Goal: Task Accomplishment & Management: Complete application form

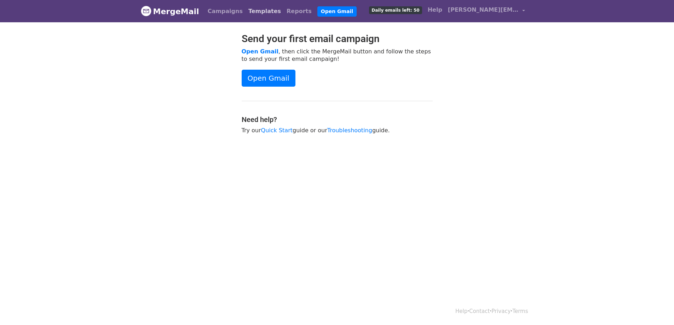
click at [252, 12] on link "Templates" at bounding box center [265, 11] width 38 height 14
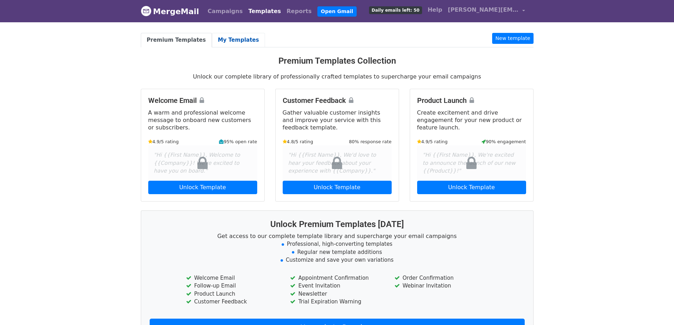
click at [214, 41] on link "My Templates" at bounding box center [238, 40] width 53 height 15
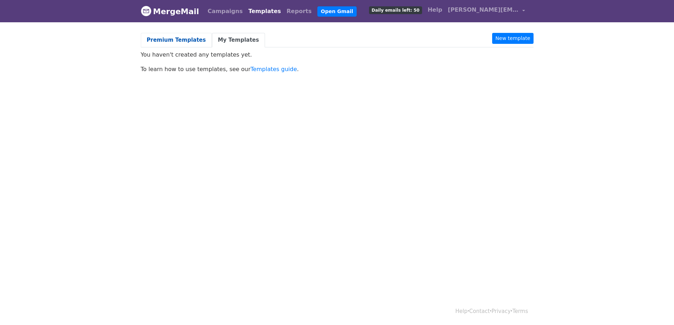
click at [157, 42] on link "Premium Templates" at bounding box center [176, 40] width 71 height 15
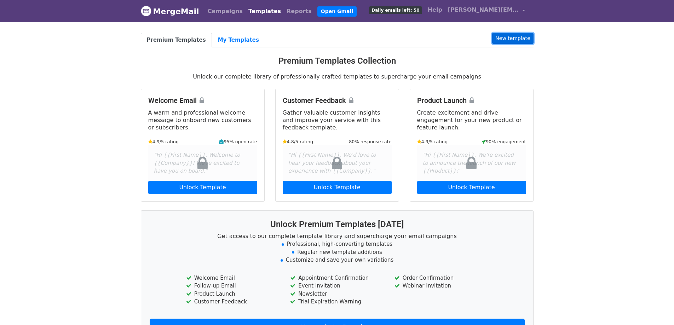
click at [518, 36] on link "New template" at bounding box center [512, 38] width 41 height 11
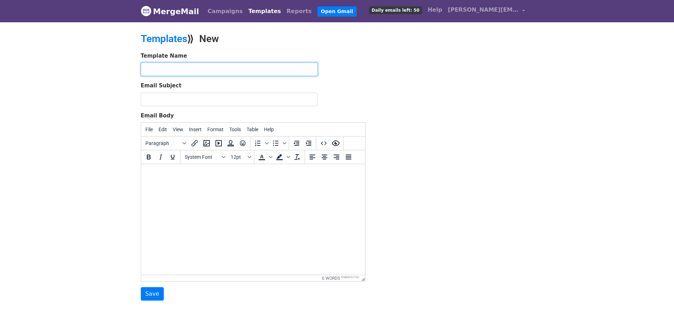
click at [175, 72] on input "text" at bounding box center [229, 69] width 177 height 13
paste input ""Drip 1 - Initial Follow-up""
click at [148, 67] on input ""Drip 1 - Initial Follow-up"" at bounding box center [229, 69] width 177 height 13
click at [214, 72] on input "Drip 1 - Initial Follow-up"" at bounding box center [229, 69] width 177 height 13
click at [146, 72] on input "Drip 1 - Initial" at bounding box center [229, 69] width 177 height 13
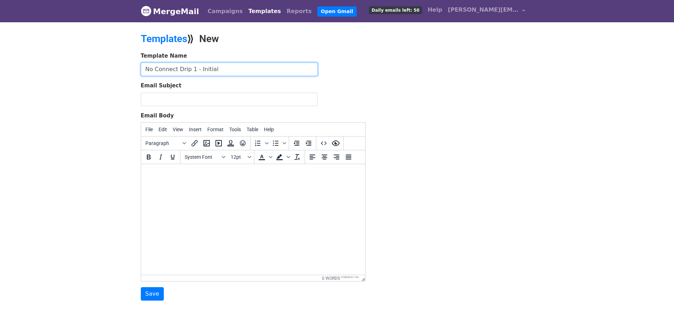
click at [233, 69] on input "No Connect Drip 1 - Initial" at bounding box center [229, 69] width 177 height 13
type input "No Connect Drip 1 - Initial Contact"
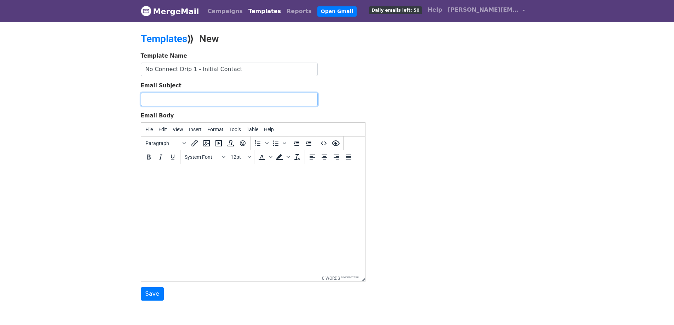
click at [211, 99] on input "Email Subject" at bounding box center [229, 99] width 177 height 13
paste input "*, Quick Question About #"
click at [146, 100] on input "*, Quick Question About #" at bounding box center [229, 99] width 177 height 13
paste input "{First Name}"
click at [241, 101] on input "{First Name}, Quick Question About #" at bounding box center [229, 99] width 177 height 13
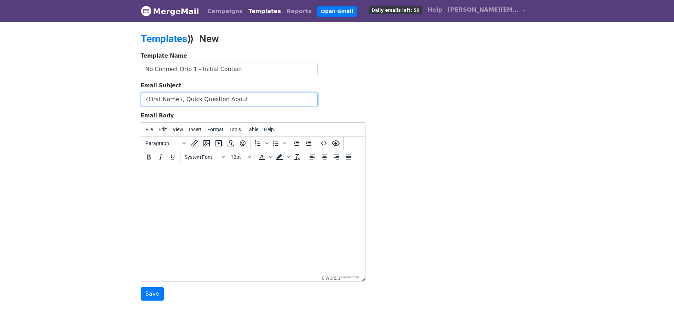
paste input "{Company Name}"
type input "{First Name}, Quick Question About {Company Name}"
click at [190, 175] on body at bounding box center [252, 174] width 213 height 8
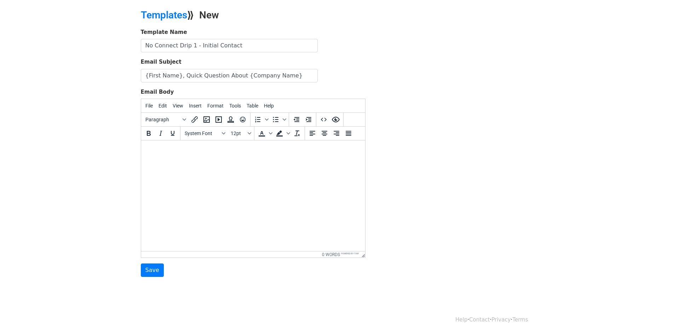
paste body
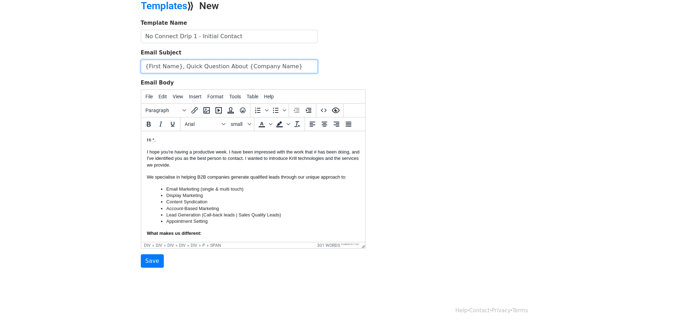
drag, startPoint x: 175, startPoint y: 66, endPoint x: 126, endPoint y: 69, distance: 49.6
click at [126, 69] on body "MergeMail Campaigns Templates Reports Open Gmail Daily emails left: 50 Help luc…" at bounding box center [337, 131] width 674 height 329
click at [154, 139] on font "Hi *," at bounding box center [150, 139] width 9 height 5
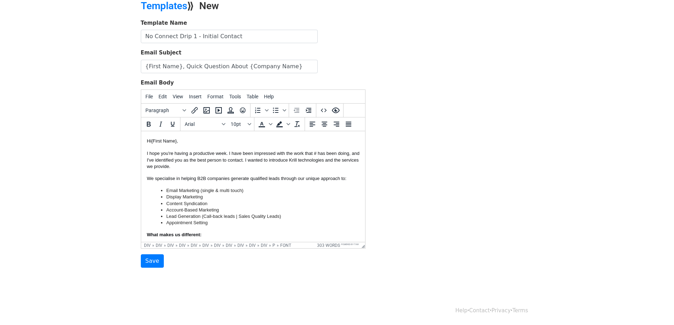
drag, startPoint x: 284, startPoint y: 68, endPoint x: 235, endPoint y: 67, distance: 48.8
click at [235, 67] on input "{First Name}, Quick Question About {Company Name}" at bounding box center [229, 66] width 177 height 13
click at [316, 152] on font "I hope you're having a productive week. I have been impressed with the work tha…" at bounding box center [252, 160] width 213 height 18
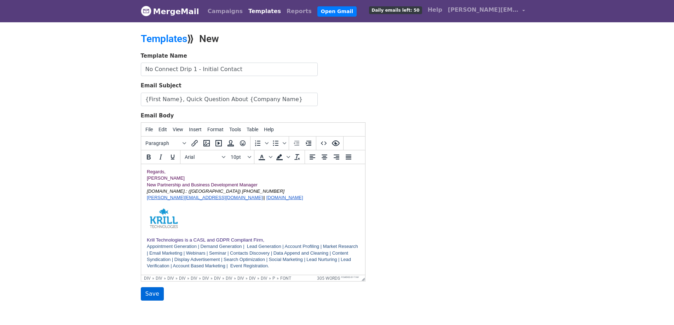
click at [152, 293] on input "Save" at bounding box center [152, 293] width 23 height 13
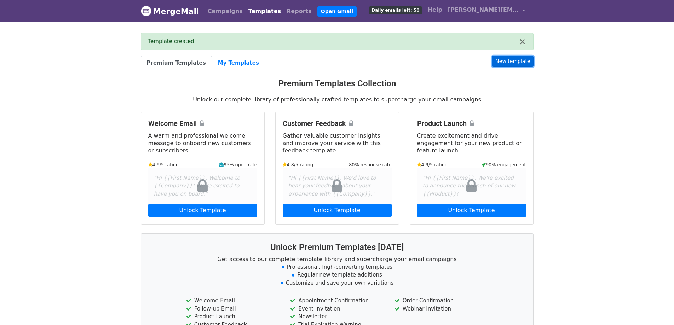
click at [514, 63] on link "New template" at bounding box center [512, 61] width 41 height 11
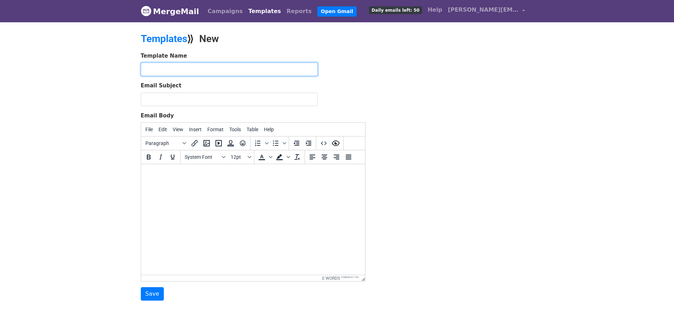
click at [184, 71] on input "text" at bounding box center [229, 69] width 177 height 13
paste input "No Connect Drip 1 - Initial Contact"
click at [191, 70] on input "No Connect Drip 1 - Initial Contact" at bounding box center [229, 69] width 177 height 13
drag, startPoint x: 234, startPoint y: 69, endPoint x: 200, endPoint y: 73, distance: 34.2
click at [199, 72] on input "No Connect Drip 2 - Initial Contact" at bounding box center [229, 69] width 177 height 13
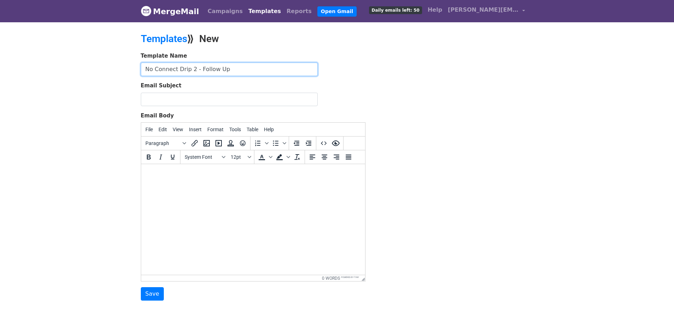
type input "No Connect Drip 2 - Follow Up"
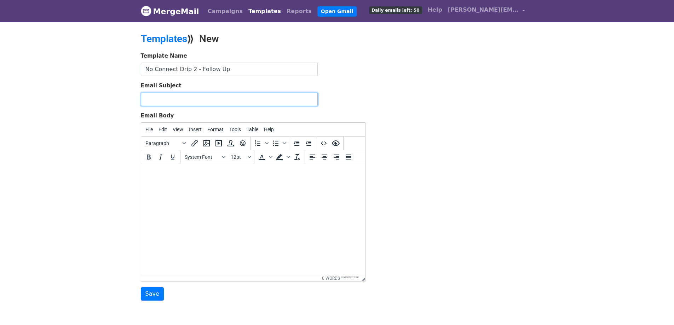
click at [193, 93] on input "Email Subject" at bounding box center [229, 99] width 177 height 13
paste input "Circling back on this, ***"
paste input "{First Name}"
type input "Circling back on this, {First Name}"
click at [183, 175] on body at bounding box center [252, 174] width 213 height 8
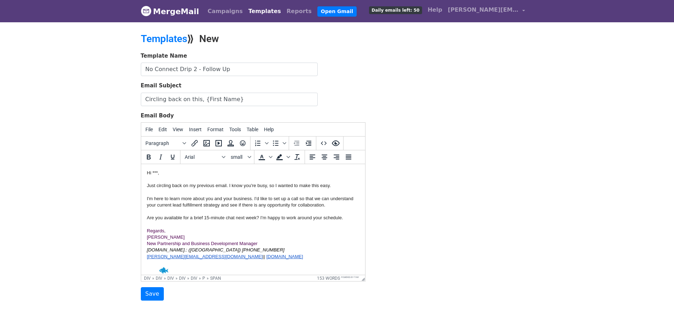
drag, startPoint x: 229, startPoint y: 98, endPoint x: 199, endPoint y: 98, distance: 30.1
click at [199, 98] on input "Circling back on this, {First Name}" at bounding box center [229, 99] width 177 height 13
click at [156, 171] on div "Hi ***," at bounding box center [252, 173] width 213 height 6
click at [213, 198] on div "Just circling back on my previous email. I know you're busy, so I wanted to mak…" at bounding box center [252, 202] width 213 height 39
click at [261, 197] on div "Just circling back on my previous email. I know you're busy, so I wanted to mak…" at bounding box center [252, 202] width 213 height 39
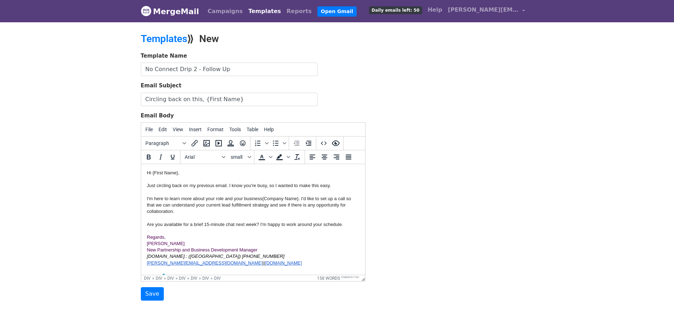
click at [262, 199] on div "Just circling back on my previous email. I know you're busy, so I wanted to mak…" at bounding box center [252, 205] width 213 height 45
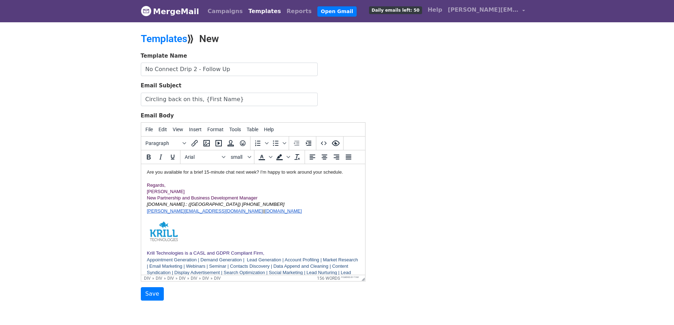
scroll to position [59, 0]
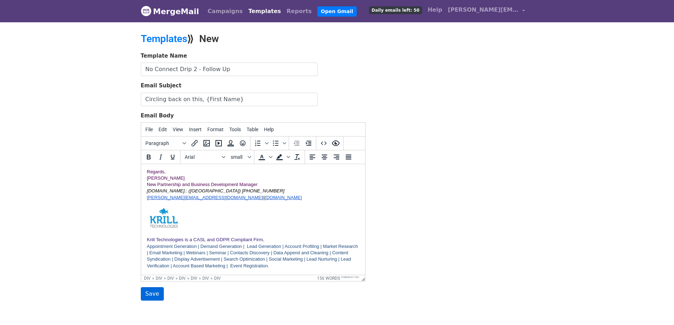
click at [143, 296] on input "Save" at bounding box center [152, 293] width 23 height 13
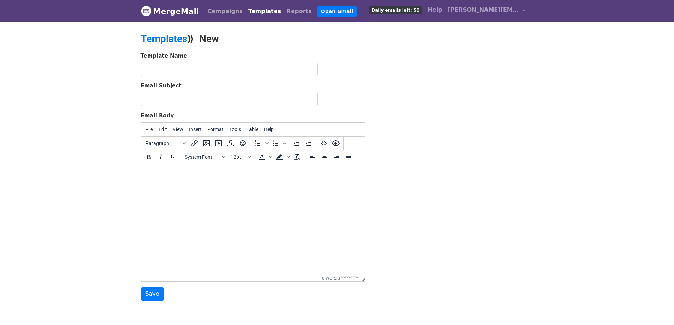
click at [250, 15] on link "Templates" at bounding box center [265, 11] width 38 height 14
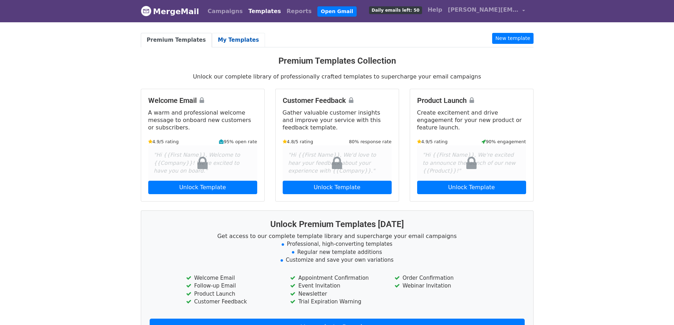
click at [233, 36] on link "My Templates" at bounding box center [238, 40] width 53 height 15
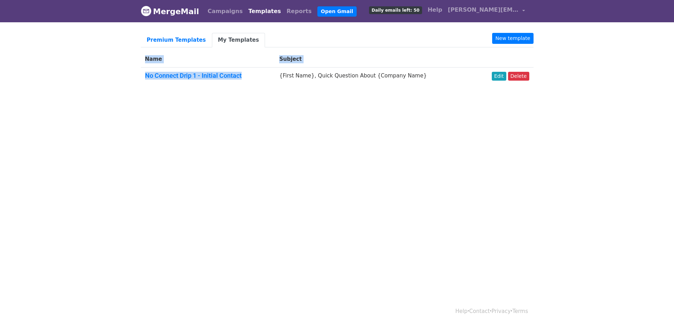
drag, startPoint x: 139, startPoint y: 77, endPoint x: 245, endPoint y: 77, distance: 106.5
click at [245, 77] on div "Premium Templates My Templates New template Name Subject No Connect Drip 1 - In…" at bounding box center [337, 62] width 403 height 59
click at [191, 93] on body "MergeMail Campaigns Templates Reports Open Gmail Daily emails left: 50 Help luc…" at bounding box center [337, 60] width 674 height 121
click at [145, 88] on div "Premium Templates My Templates New template Name Subject No Connect Drip 1 - In…" at bounding box center [337, 62] width 403 height 59
drag, startPoint x: 144, startPoint y: 75, endPoint x: 241, endPoint y: 77, distance: 97.7
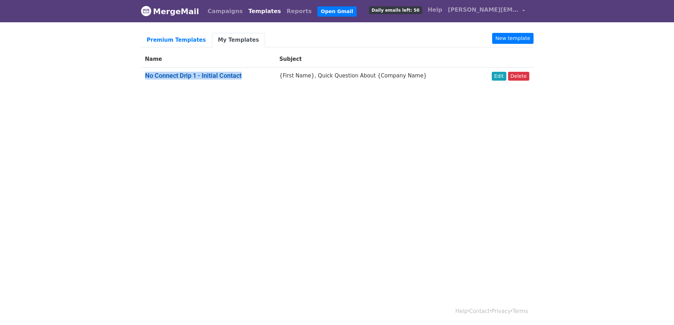
click at [241, 77] on td "No Connect Drip 1 - Initial Contact" at bounding box center [208, 77] width 134 height 19
copy link "No Connect Drip 1 - Initial Contact"
click at [502, 72] on link "Edit" at bounding box center [499, 76] width 15 height 9
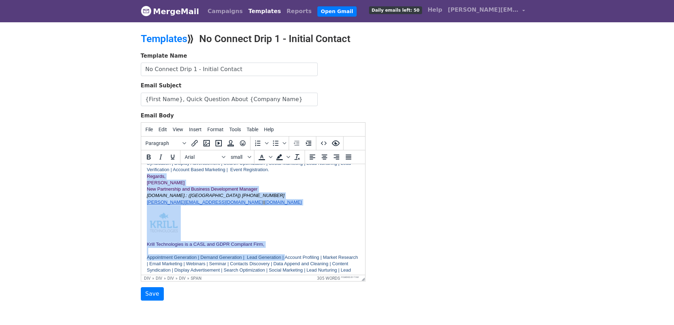
scroll to position [281, 0]
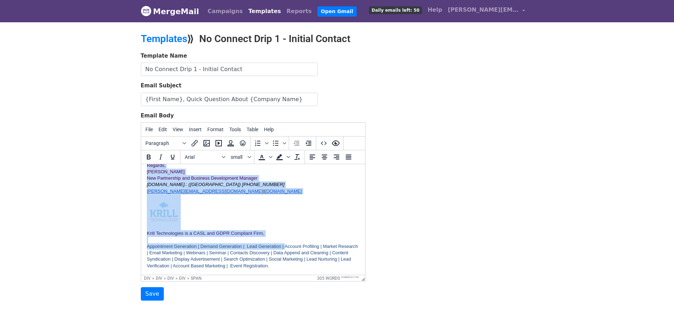
drag, startPoint x: 146, startPoint y: 200, endPoint x: 342, endPoint y: 265, distance: 206.5
click at [342, 265] on div "Regards, Luca Taran New Partnership and Business Development Manager Ph.No.: (U…" at bounding box center [252, 215] width 213 height 107
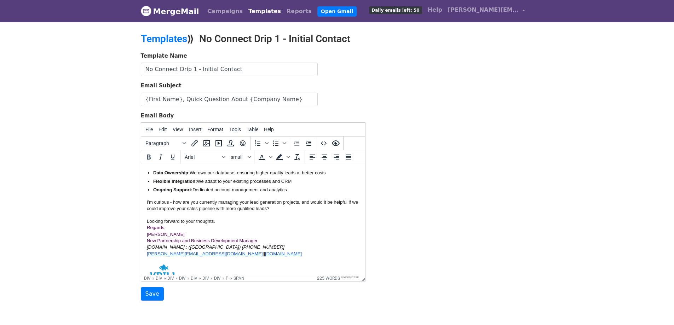
scroll to position [103, 0]
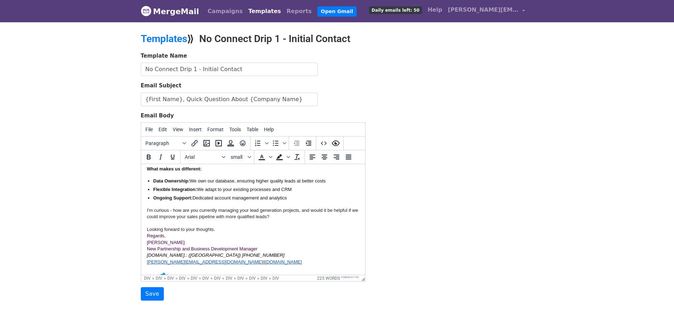
click at [217, 230] on div "I'm curious - how are you currently managing your lead generation projects, and…" at bounding box center [252, 220] width 213 height 26
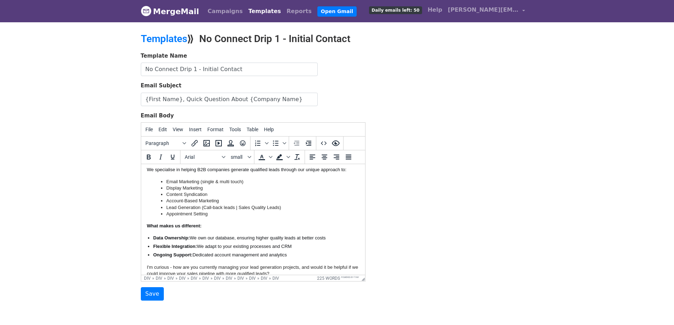
scroll to position [0, 0]
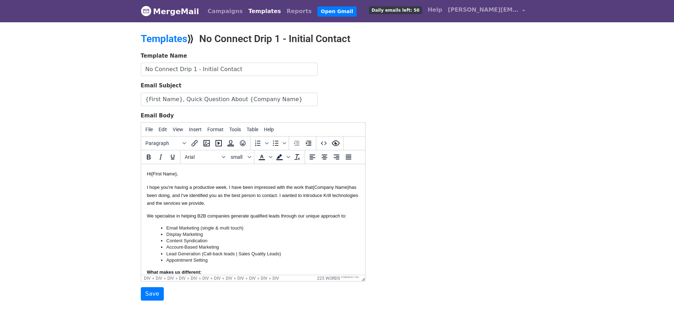
click at [145, 174] on html "Hi {First Name} , I hope you're having a productive week. I have been impressed…" at bounding box center [253, 309] width 224 height 291
click at [153, 294] on input "Save" at bounding box center [152, 293] width 23 height 13
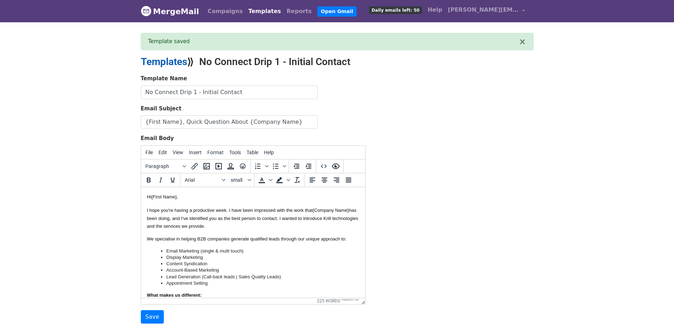
click at [158, 58] on link "Templates" at bounding box center [164, 62] width 46 height 12
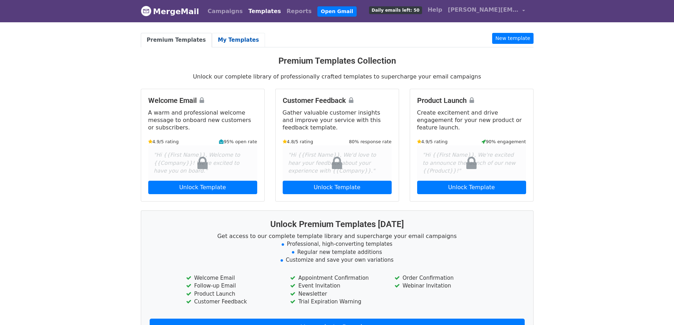
click at [224, 38] on link "My Templates" at bounding box center [238, 40] width 53 height 15
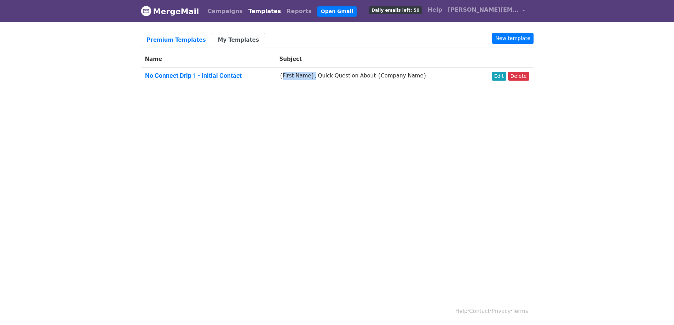
drag, startPoint x: 289, startPoint y: 77, endPoint x: 321, endPoint y: 76, distance: 31.5
click at [321, 76] on td "{First Name}, Quick Question About {Company Name}" at bounding box center [375, 77] width 200 height 19
copy td "{First Name}"
drag, startPoint x: 422, startPoint y: 74, endPoint x: 378, endPoint y: 77, distance: 44.7
click at [377, 76] on td "{First Name}, Quick Question About {Company Name}" at bounding box center [375, 77] width 200 height 19
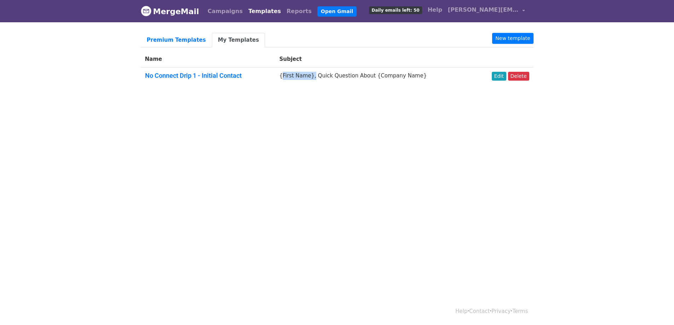
copy td "{Company Name}"
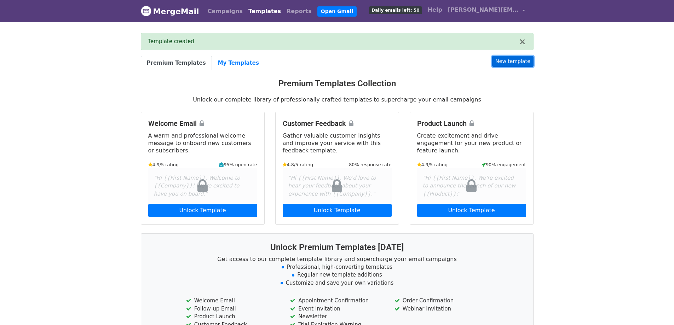
click at [509, 62] on link "New template" at bounding box center [512, 61] width 41 height 11
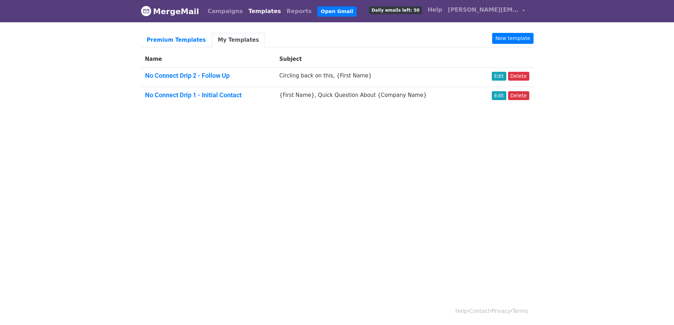
drag, startPoint x: 375, startPoint y: 76, endPoint x: 342, endPoint y: 75, distance: 33.3
click at [342, 75] on td "Circling back on this, {First Name}" at bounding box center [375, 77] width 200 height 19
copy td "{First Name}"
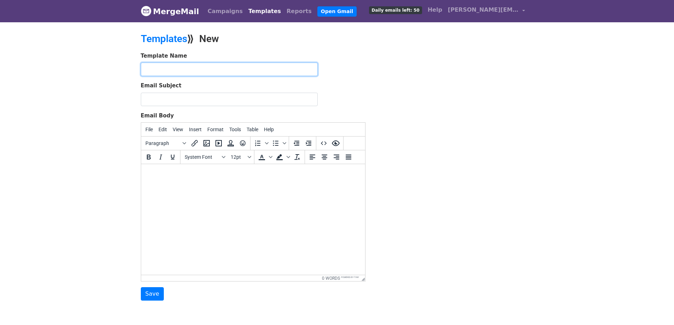
click at [171, 69] on input "text" at bounding box center [229, 69] width 177 height 13
click at [192, 67] on input "No Connect Drip 2 - Follow Up" at bounding box center [229, 69] width 177 height 13
click at [238, 69] on input "No Connect Drip 3 - Follow Up" at bounding box center [229, 69] width 177 height 13
type input "No Connect Drip 3 - Push"
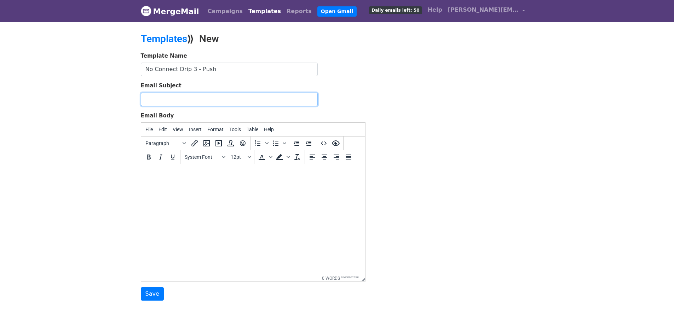
click at [227, 102] on input "Email Subject" at bounding box center [229, 99] width 177 height 13
paste input "Just Checking in, ***"
paste input "{First Name}"
type input "Just Checking in, {First Name}"
click at [185, 180] on html at bounding box center [253, 173] width 224 height 19
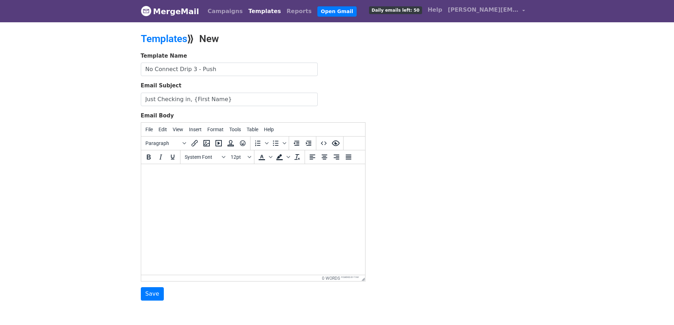
paste body
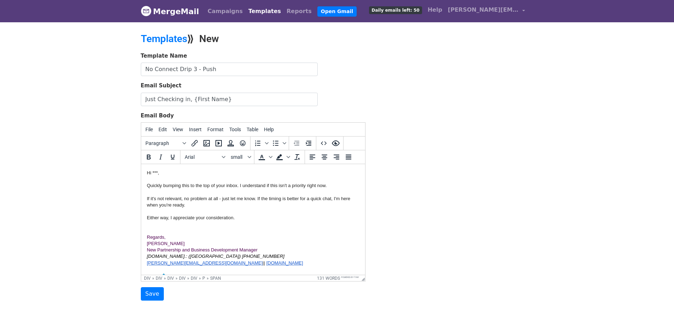
click at [157, 172] on div "Hi ***, Quickly bumping this to the top of your inbox. I understand if this isn…" at bounding box center [252, 196] width 213 height 52
click at [232, 69] on input "No Connect Drip 3 - Push" at bounding box center [229, 69] width 177 height 13
drag, startPoint x: 220, startPoint y: 99, endPoint x: 188, endPoint y: 100, distance: 31.9
click at [188, 100] on input "Just Checking in, {First Name}" at bounding box center [229, 99] width 177 height 13
click at [152, 172] on div "Hi , Quickly bumping this to the top of your inbox. I understand if this isn't …" at bounding box center [252, 196] width 213 height 52
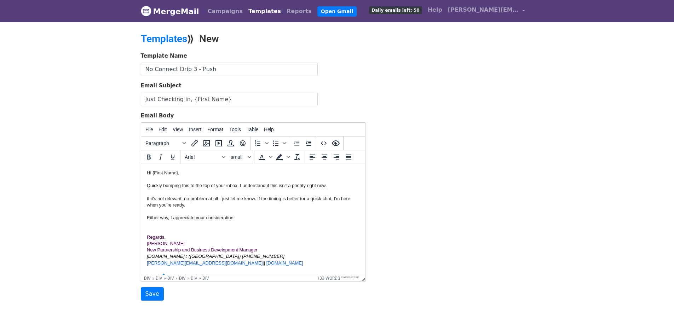
click at [249, 211] on div "Hi {First Name}, Quickly bumping this to the top of your inbox. I understand if…" at bounding box center [252, 196] width 213 height 52
click at [164, 222] on div "Hi {First Name}, Quickly bumping this to the top of your inbox. I understand if…" at bounding box center [252, 199] width 213 height 58
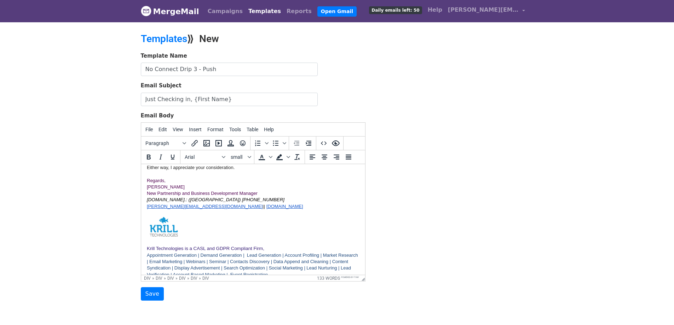
scroll to position [59, 0]
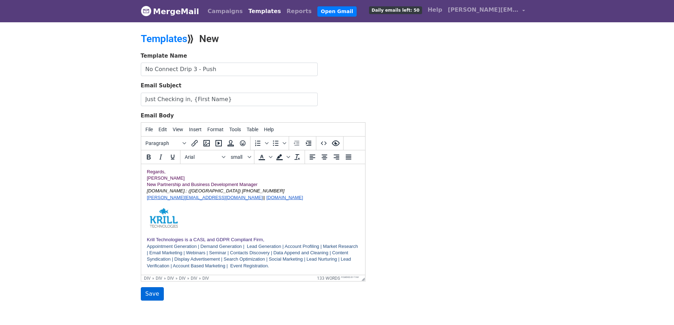
click at [151, 295] on input "Save" at bounding box center [152, 293] width 23 height 13
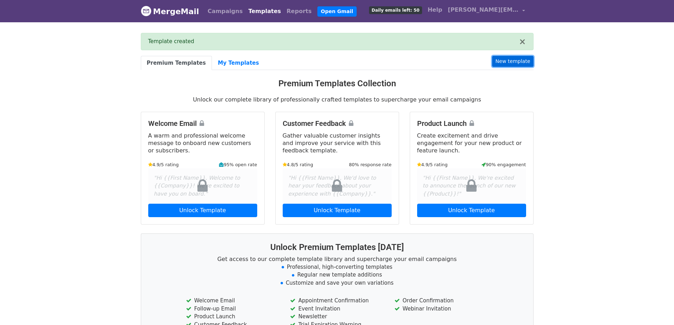
click at [510, 62] on link "New template" at bounding box center [512, 61] width 41 height 11
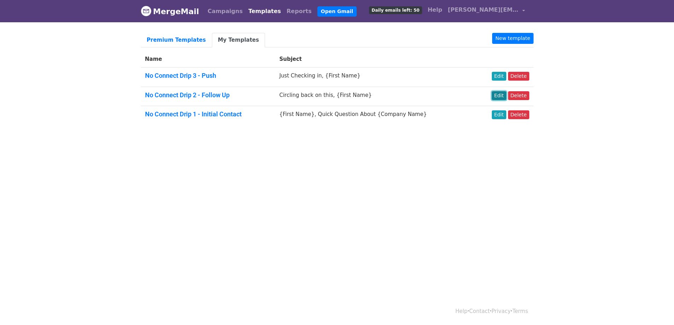
click at [498, 94] on link "Edit" at bounding box center [499, 95] width 15 height 9
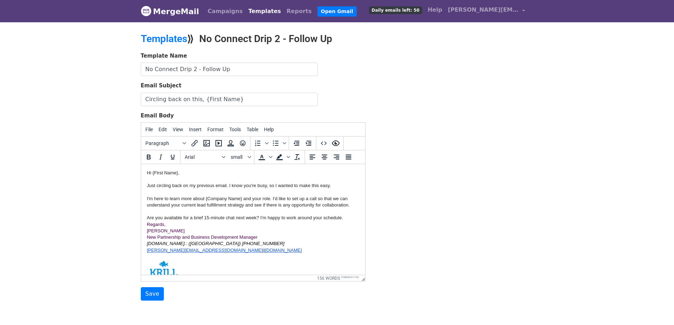
click at [146, 224] on html "Hi {First Name}, Just circling back on my previous email. I know you're busy, s…" at bounding box center [253, 249] width 224 height 170
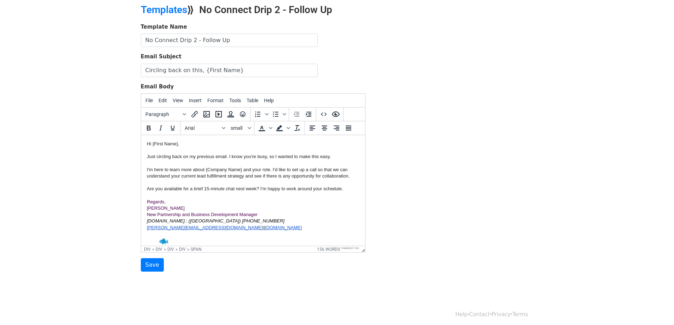
scroll to position [33, 0]
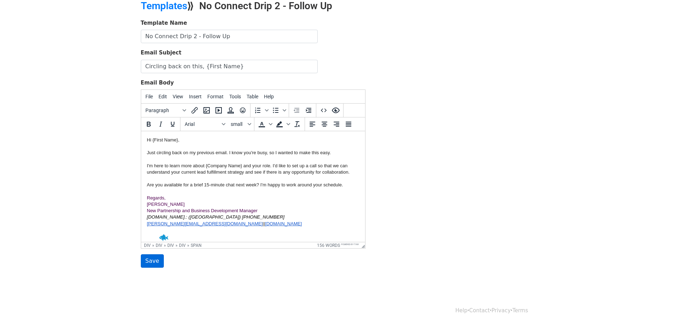
click at [150, 263] on input "Save" at bounding box center [152, 260] width 23 height 13
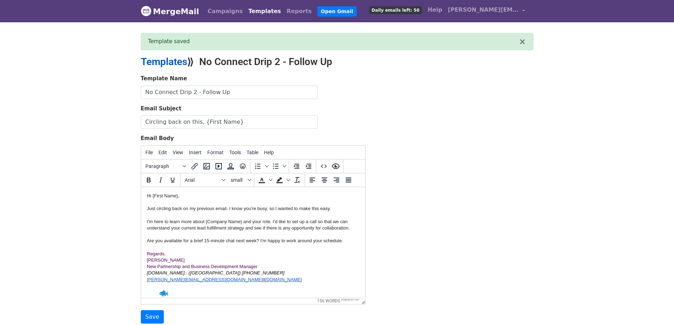
click at [168, 61] on link "Templates" at bounding box center [164, 62] width 46 height 12
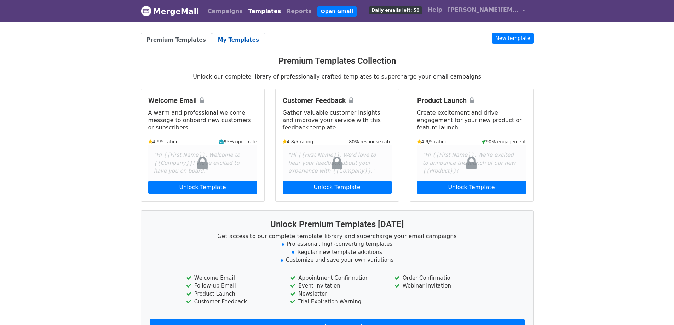
click at [234, 38] on link "My Templates" at bounding box center [238, 40] width 53 height 15
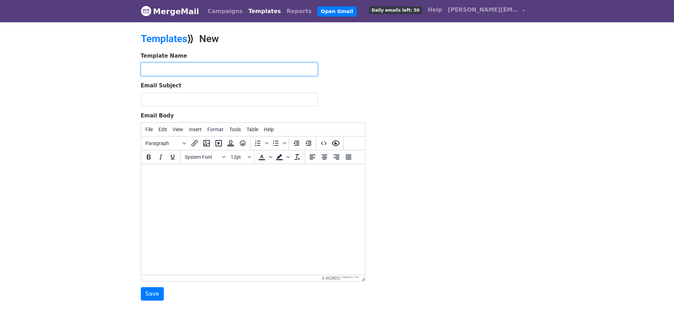
click at [229, 71] on input "text" at bounding box center [229, 69] width 177 height 13
click at [191, 67] on input "No Connect Drip 1 - Initial Contact" at bounding box center [229, 69] width 177 height 13
drag, startPoint x: 238, startPoint y: 65, endPoint x: 198, endPoint y: 68, distance: 40.4
click at [198, 68] on input "No Connect Drip 4 - Initial Contact" at bounding box center [229, 69] width 177 height 13
type input "No Connect Drip 4 - Closing The Loop"
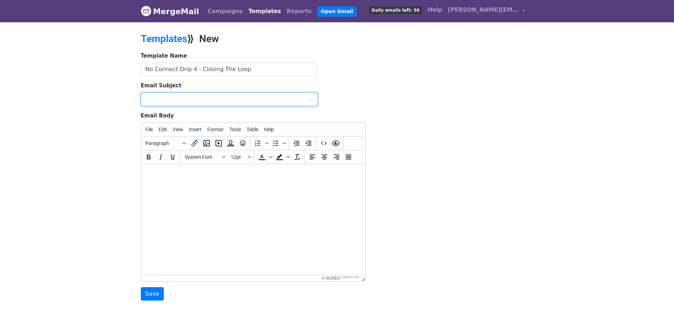
paste input "Let's stay in touch, ***"
paste input "{First Name}"
type input "Let's stay in touch, {First Name}"
click at [159, 175] on body at bounding box center [252, 174] width 213 height 8
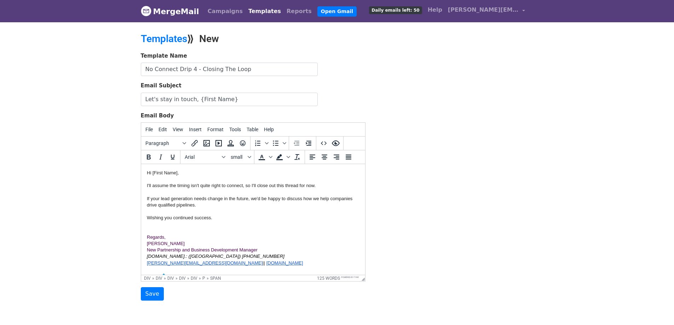
click at [177, 172] on div "Hi [First Name], I'll assume the timing isn't quite right to connect, so I'll c…" at bounding box center [252, 196] width 213 height 52
drag, startPoint x: 234, startPoint y: 100, endPoint x: 194, endPoint y: 99, distance: 40.0
click at [194, 99] on input "Let's stay in touch, {First Name}" at bounding box center [229, 99] width 177 height 13
click at [153, 173] on div "Hi , I'll assume the timing isn't quite right to connect, so I'll close out thi…" at bounding box center [252, 196] width 213 height 52
click at [219, 214] on div "Hi {First Name}, I'll assume the timing isn't quite right to connect, so I'll c…" at bounding box center [252, 196] width 213 height 52
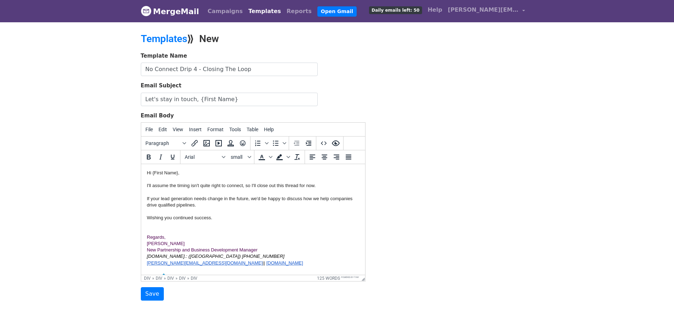
click at [156, 223] on div "Hi {First Name}, I'll assume the timing isn't quite right to connect, so I'll c…" at bounding box center [252, 199] width 213 height 58
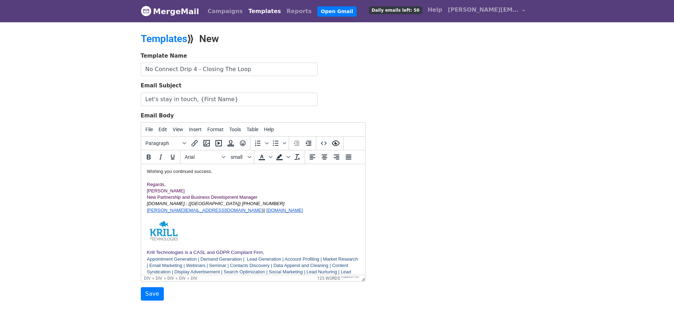
scroll to position [59, 0]
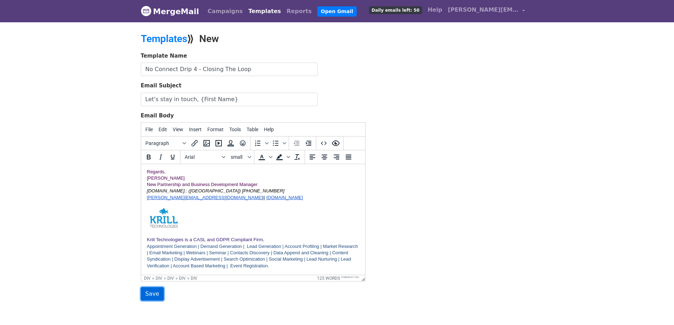
click at [146, 297] on input "Save" at bounding box center [152, 293] width 23 height 13
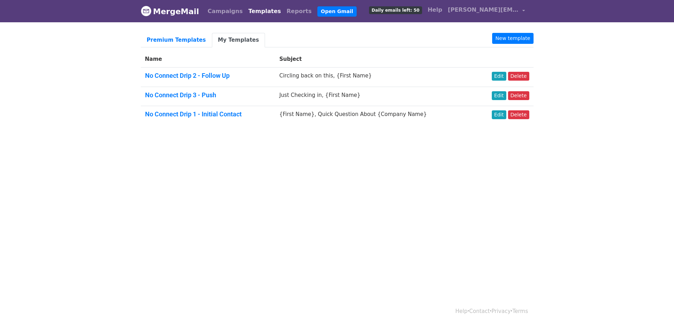
drag, startPoint x: 358, startPoint y: 75, endPoint x: 342, endPoint y: 74, distance: 16.3
click at [342, 74] on td "Circling back on this, {First Name}" at bounding box center [375, 77] width 200 height 19
copy td "{First Name}"
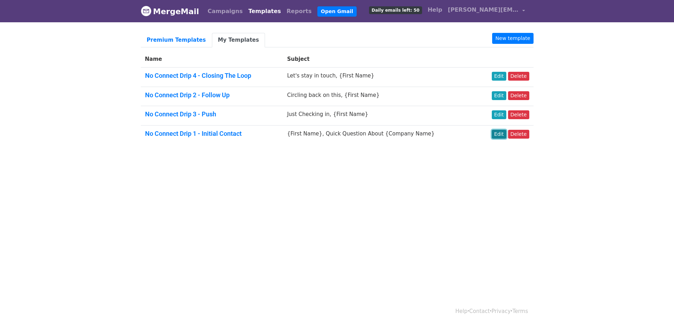
click at [499, 134] on link "Edit" at bounding box center [499, 134] width 15 height 9
